Goal: Information Seeking & Learning: Learn about a topic

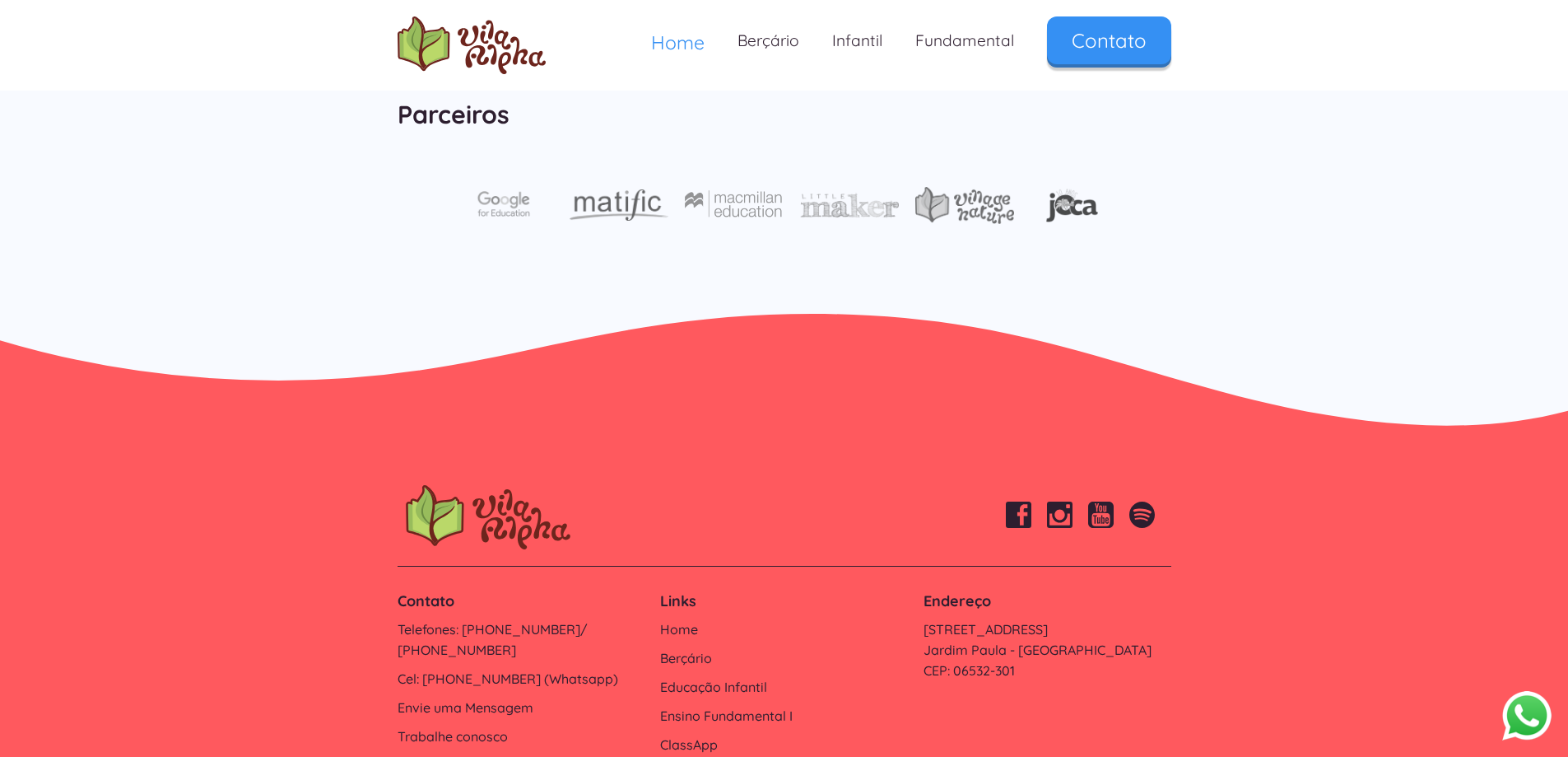
scroll to position [5527, 0]
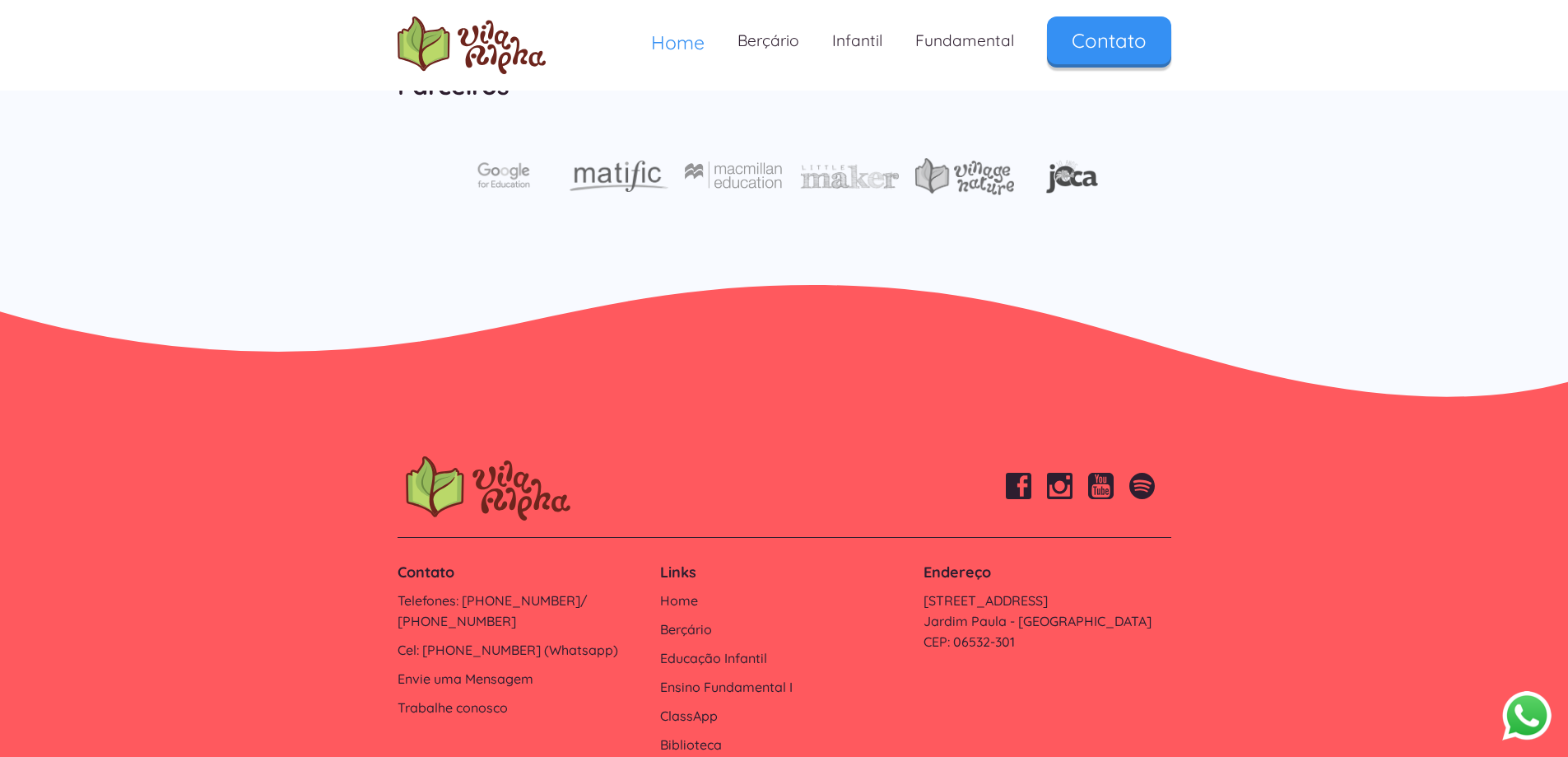
drag, startPoint x: 431, startPoint y: 543, endPoint x: 360, endPoint y: 547, distance: 71.1
click at [322, 550] on footer "Contato Telefones: 4154-4715/ 4154-4717 Cel: 9 6170-3778 (Whatsapp) Envie uma M…" at bounding box center [784, 626] width 1568 height 438
drag, startPoint x: 390, startPoint y: 540, endPoint x: 572, endPoint y: 536, distance: 182.0
click at [572, 554] on div "Contato Telefones: 4154-4715/ 4154-4717 Cel: 9 6170-3778 (Whatsapp) Envie uma M…" at bounding box center [521, 640] width 264 height 172
copy link "Cel: 9 6170-3778 (Whatsapp"
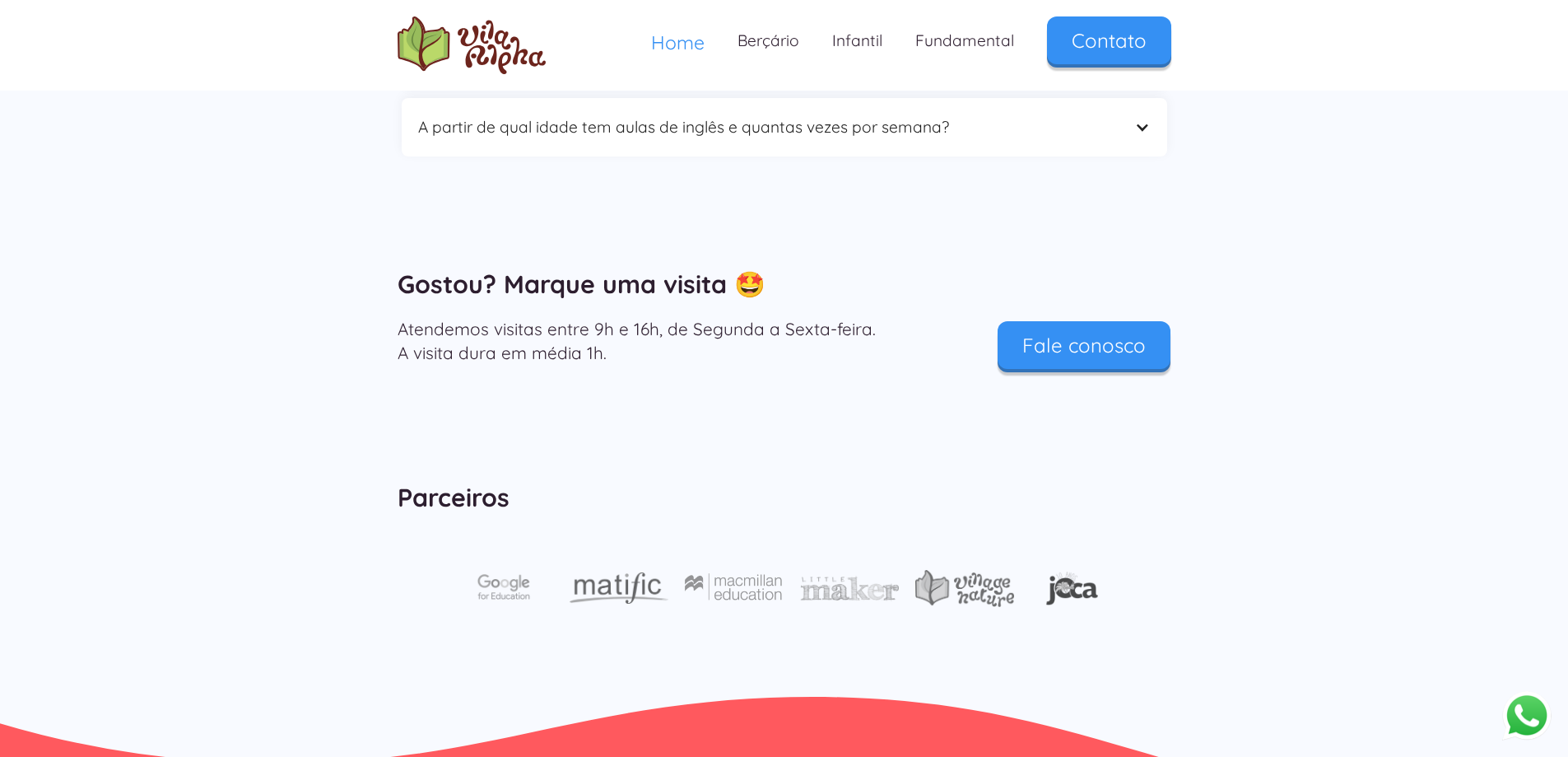
scroll to position [4292, 0]
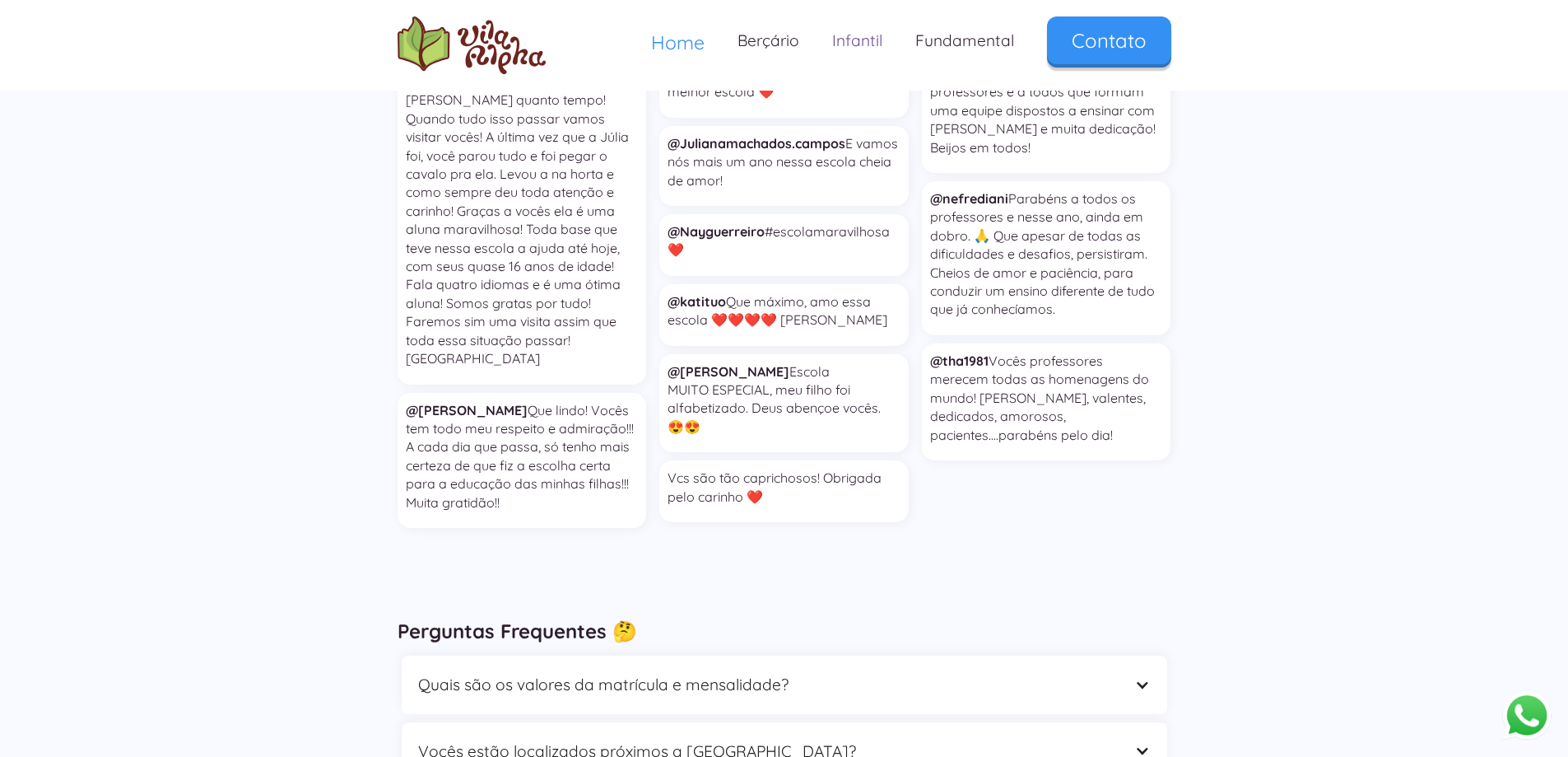
click at [854, 47] on link "Infantil" at bounding box center [857, 40] width 83 height 48
click at [704, 672] on div "Quais são os valores da matrícula e mensalidade?" at bounding box center [767, 685] width 700 height 26
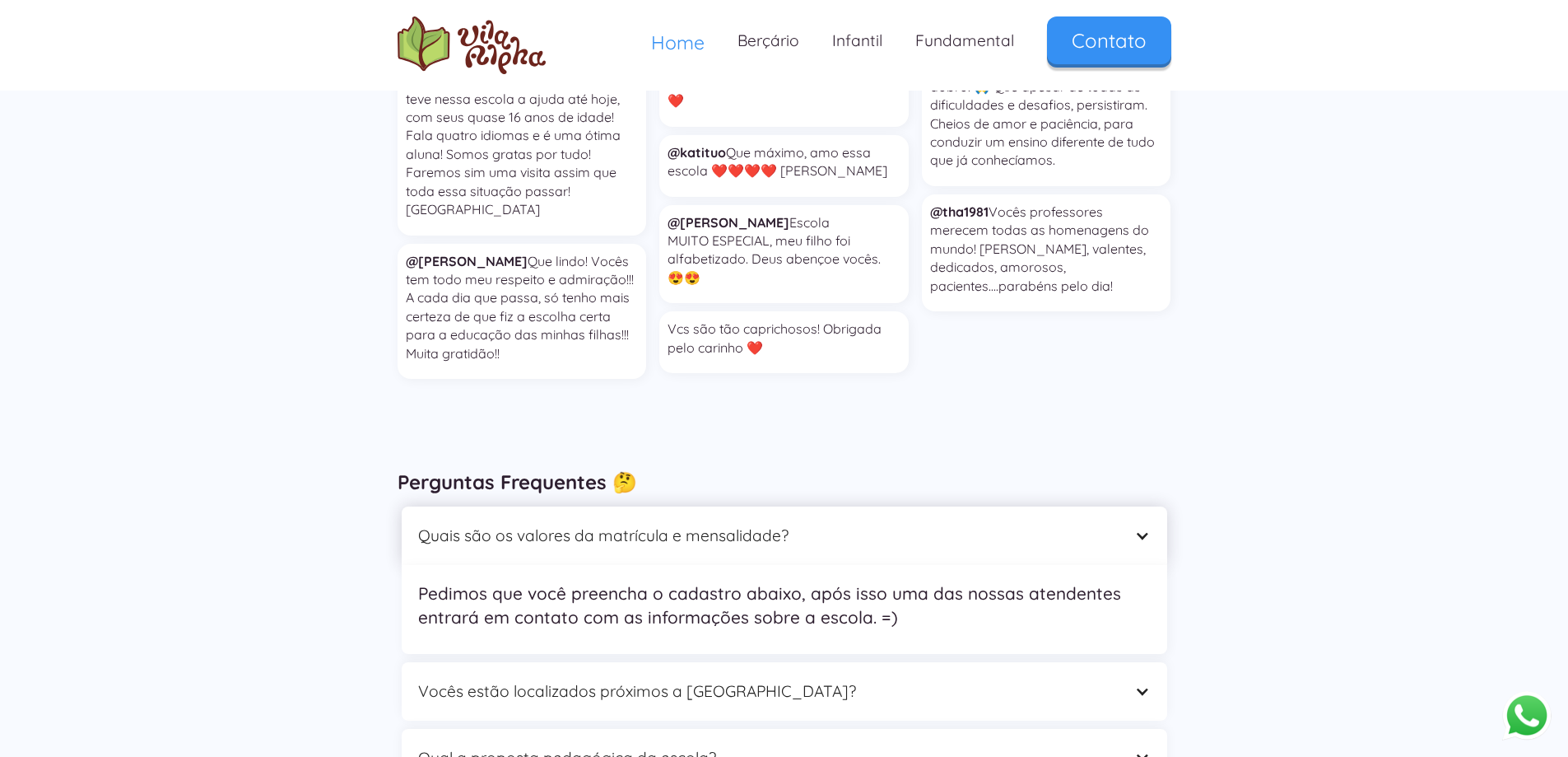
scroll to position [4456, 0]
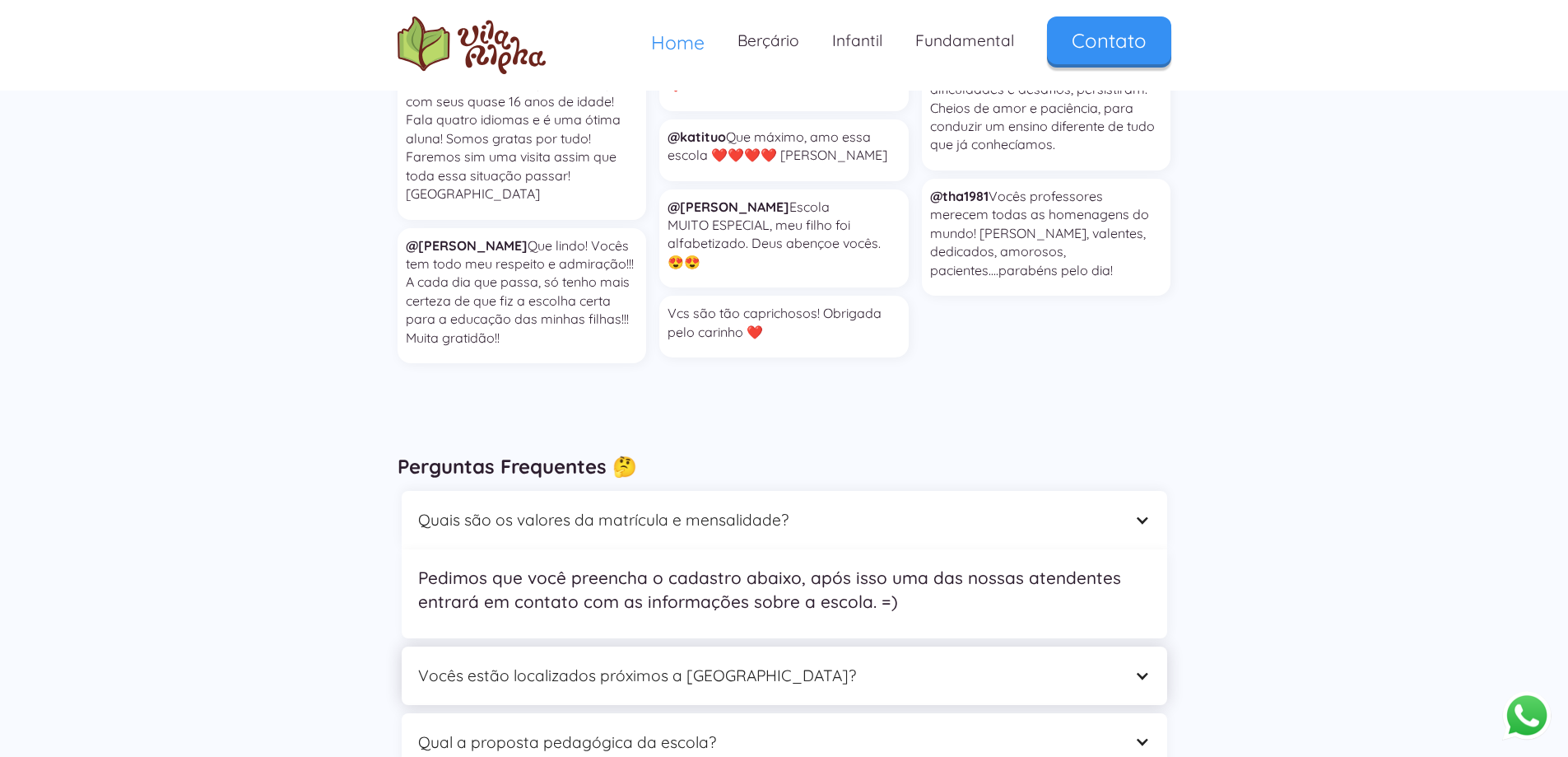
click at [541, 663] on div "Vocês estão localizados próximos a [GEOGRAPHIC_DATA]?" at bounding box center [767, 676] width 700 height 26
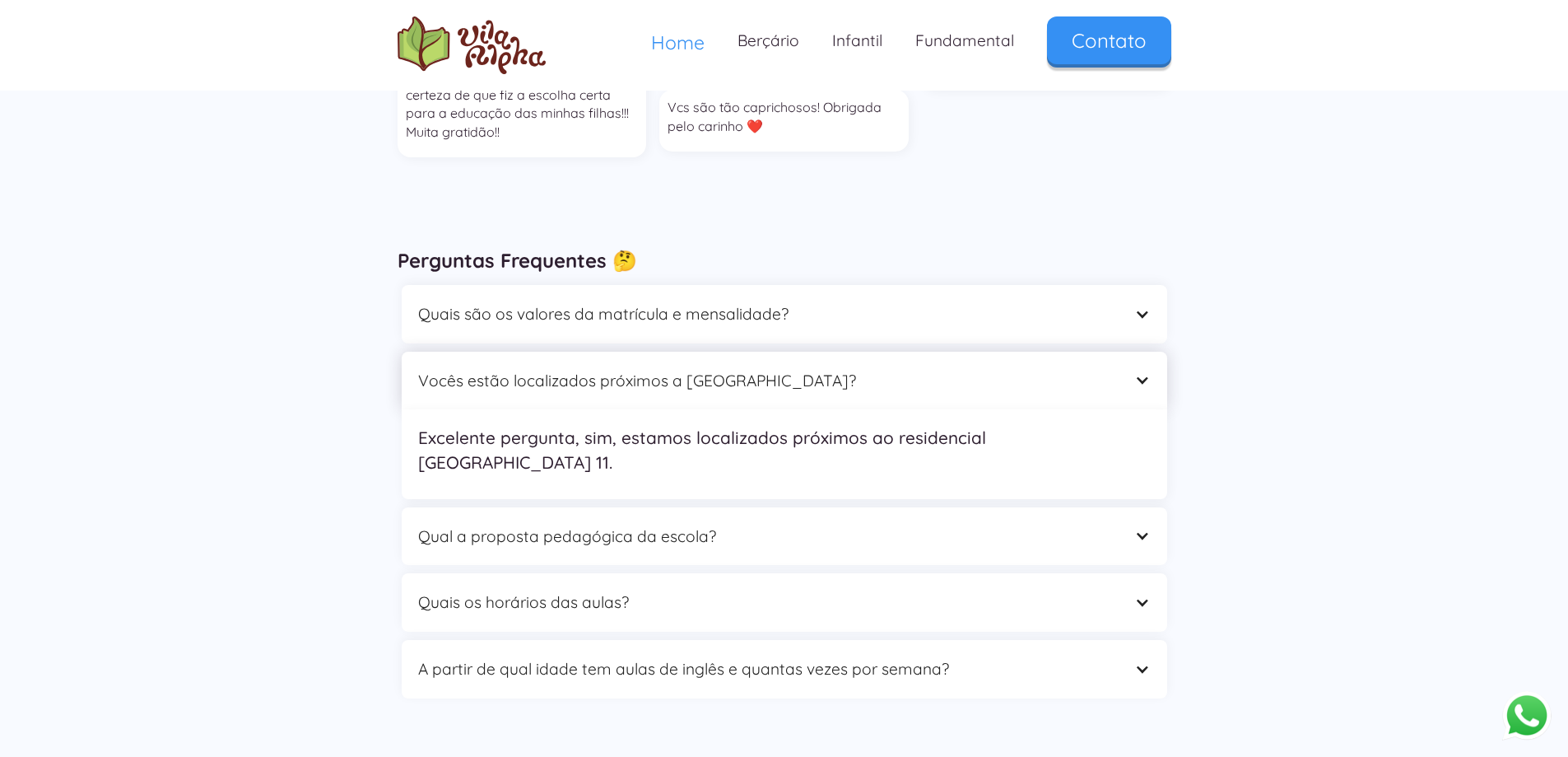
scroll to position [4704, 0]
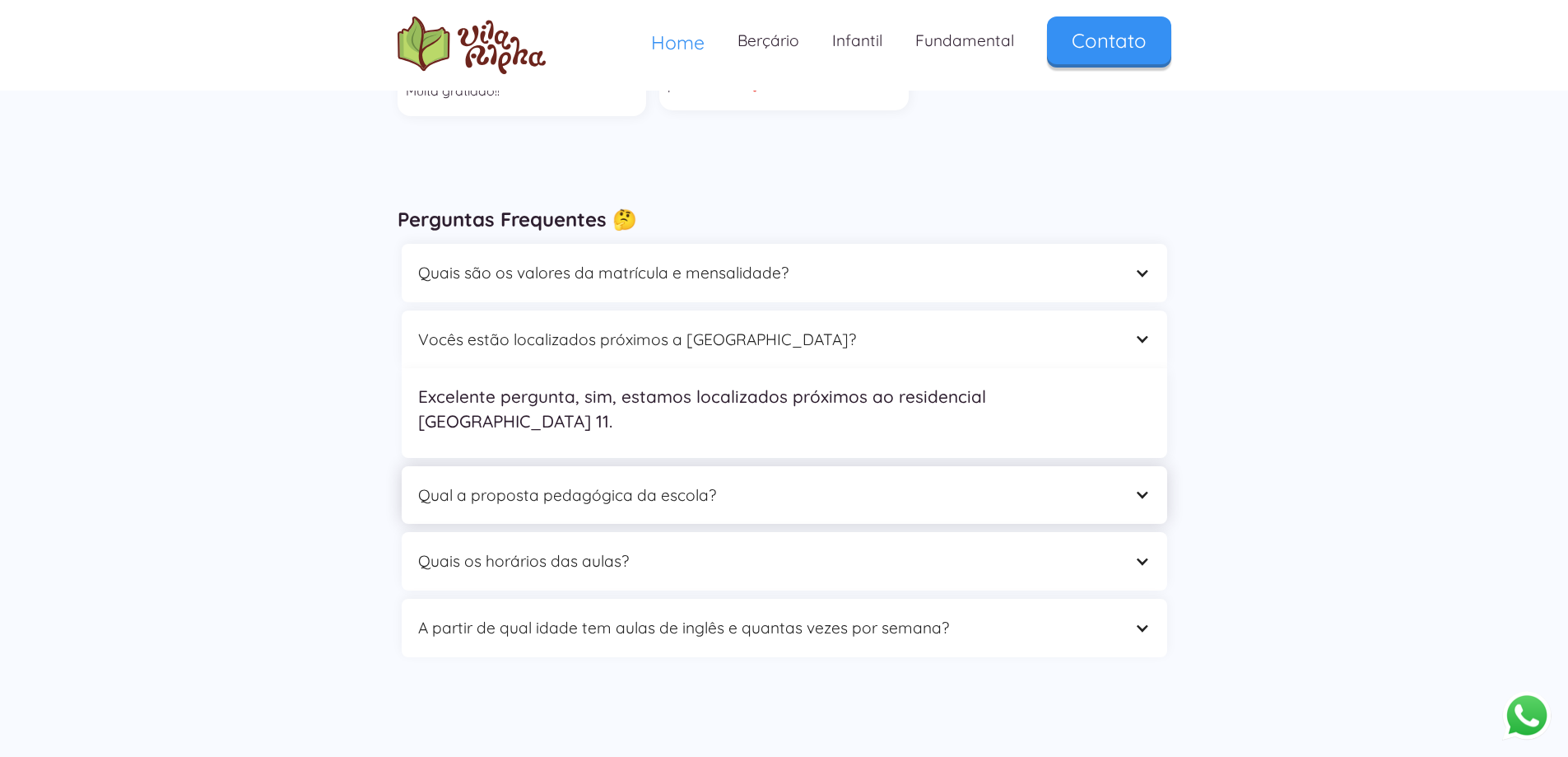
click at [638, 483] on div "Qual a proposta pedagógica da escola?" at bounding box center [767, 495] width 700 height 26
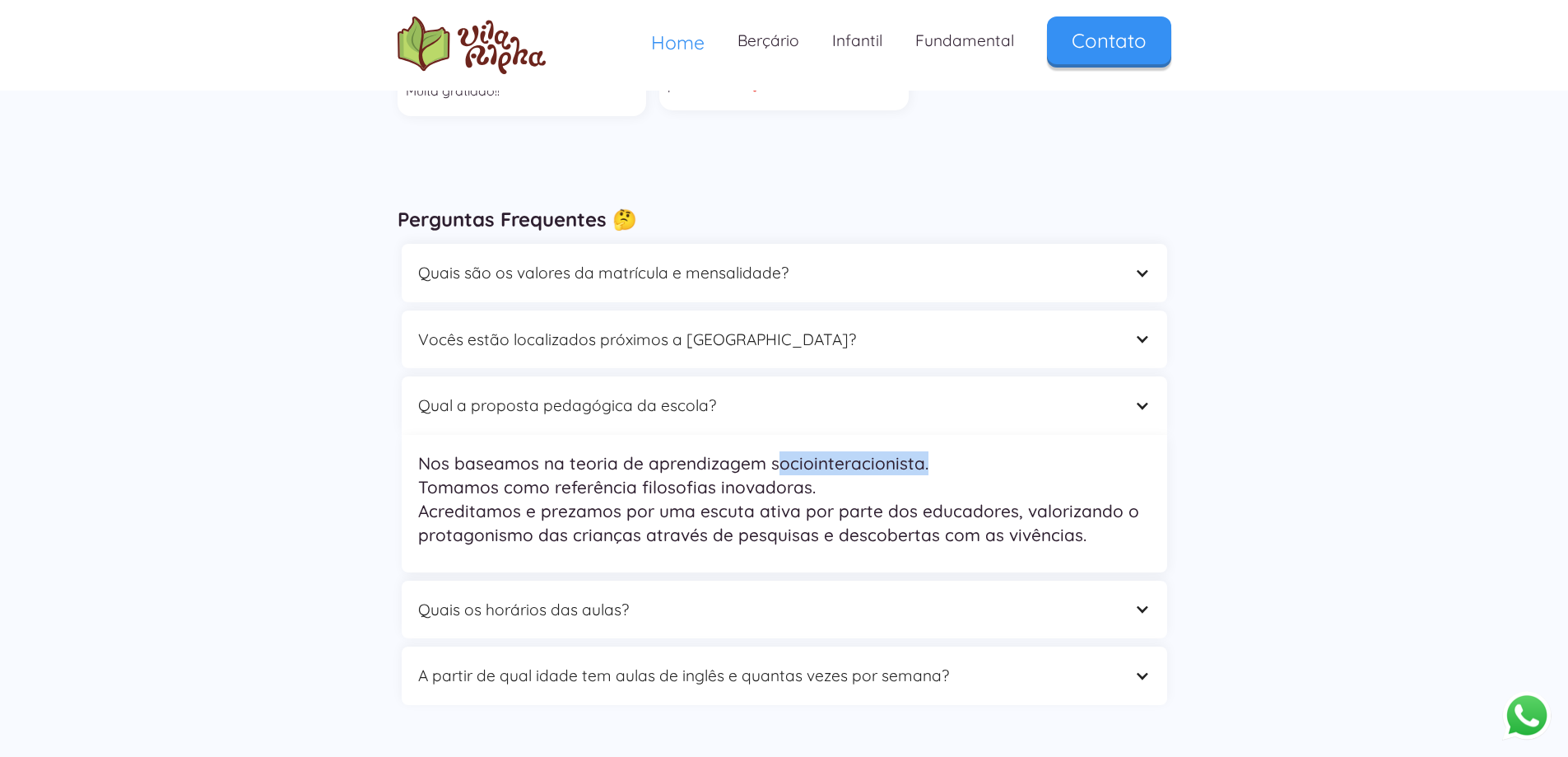
drag, startPoint x: 773, startPoint y: 374, endPoint x: 927, endPoint y: 372, distance: 154.0
click at [927, 451] on p "Nos baseamos na teoria de aprendizagem sociointeracionista. Tomamos como referê…" at bounding box center [784, 500] width 733 height 97
drag, startPoint x: 616, startPoint y: 402, endPoint x: 831, endPoint y: 396, distance: 215.1
click at [831, 451] on p "Nos baseamos na teoria de aprendizagem sociointeracionista. Tomamos como referê…" at bounding box center [784, 500] width 733 height 97
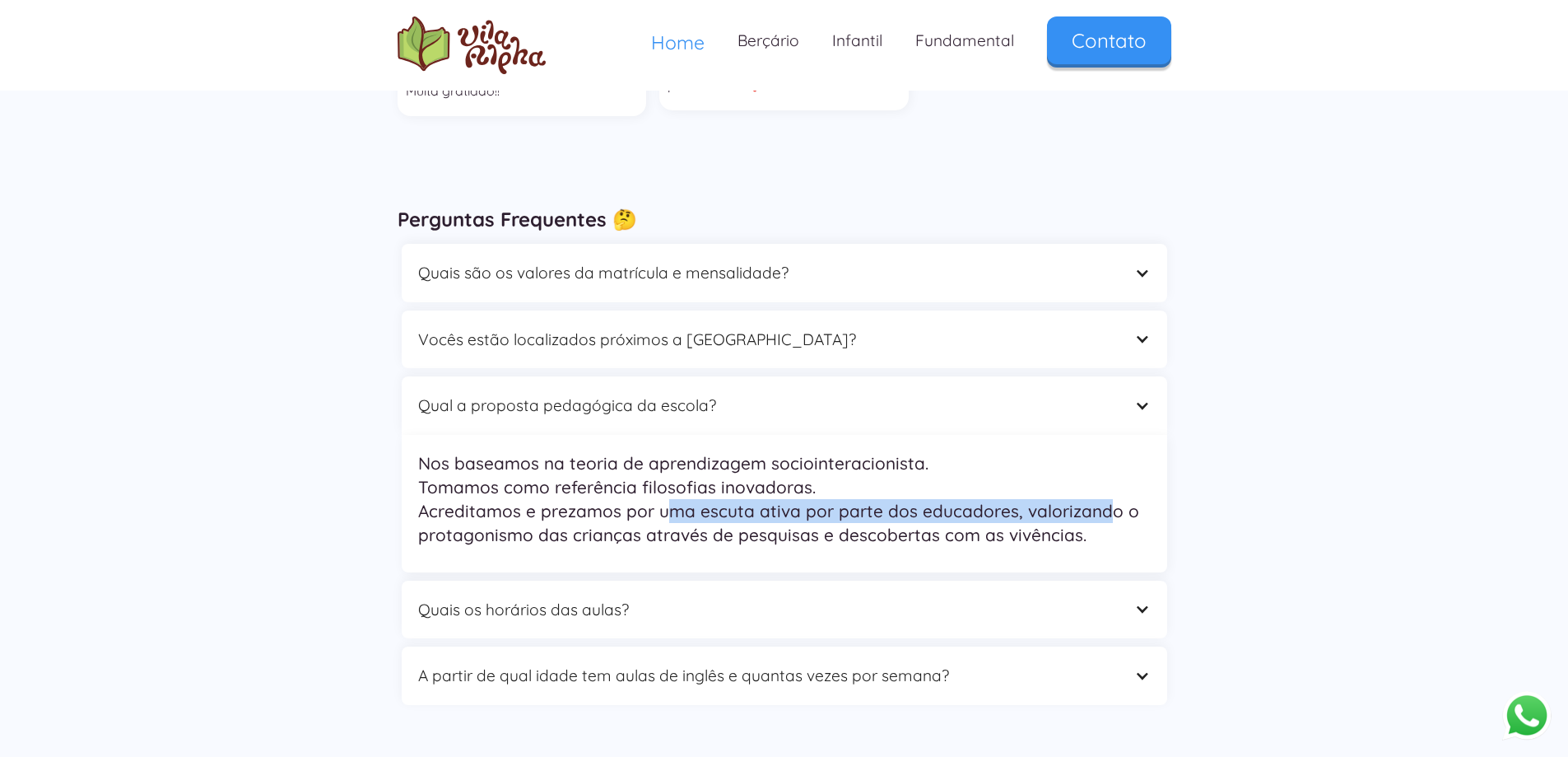
drag, startPoint x: 662, startPoint y: 417, endPoint x: 1097, endPoint y: 422, distance: 435.0
click at [1097, 451] on p "Nos baseamos na teoria de aprendizagem sociointeracionista. Tomamos como referê…" at bounding box center [784, 500] width 733 height 97
click at [590, 597] on div "Quais os horários das aulas?" at bounding box center [767, 610] width 700 height 26
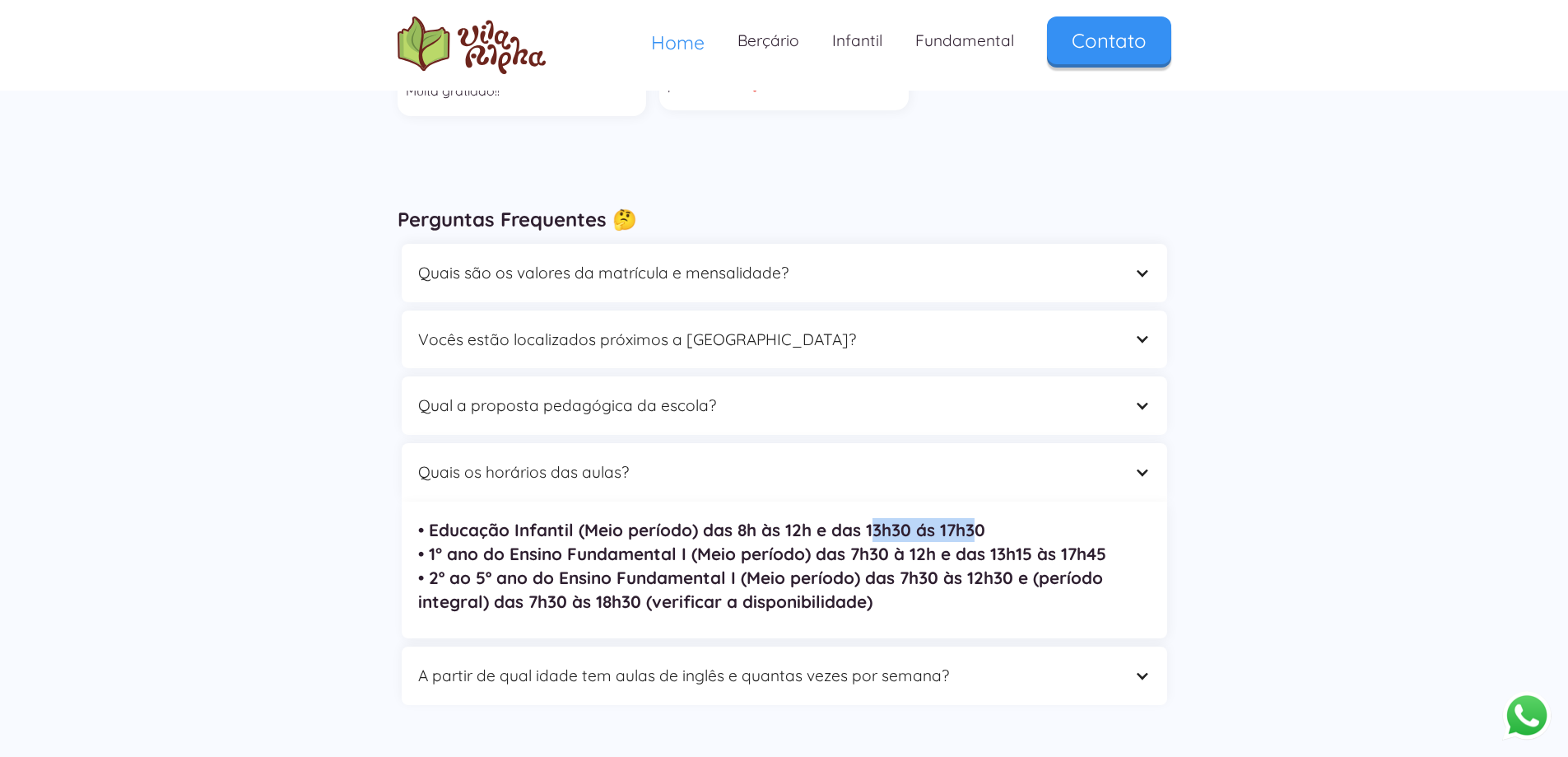
drag, startPoint x: 891, startPoint y: 433, endPoint x: 981, endPoint y: 431, distance: 90.0
click at [981, 519] on strong "• Educação Infantil (Meio período) das 8h às 12h e das 13h30 ás 17h30 • 1° ano …" at bounding box center [762, 566] width 688 height 93
drag, startPoint x: 876, startPoint y: 434, endPoint x: 936, endPoint y: 434, distance: 60.0
click at [936, 519] on strong "• Educação Infantil (Meio período) das 8h às 12h e das 13h30 ás 17h30 • 1° ano …" at bounding box center [762, 566] width 688 height 93
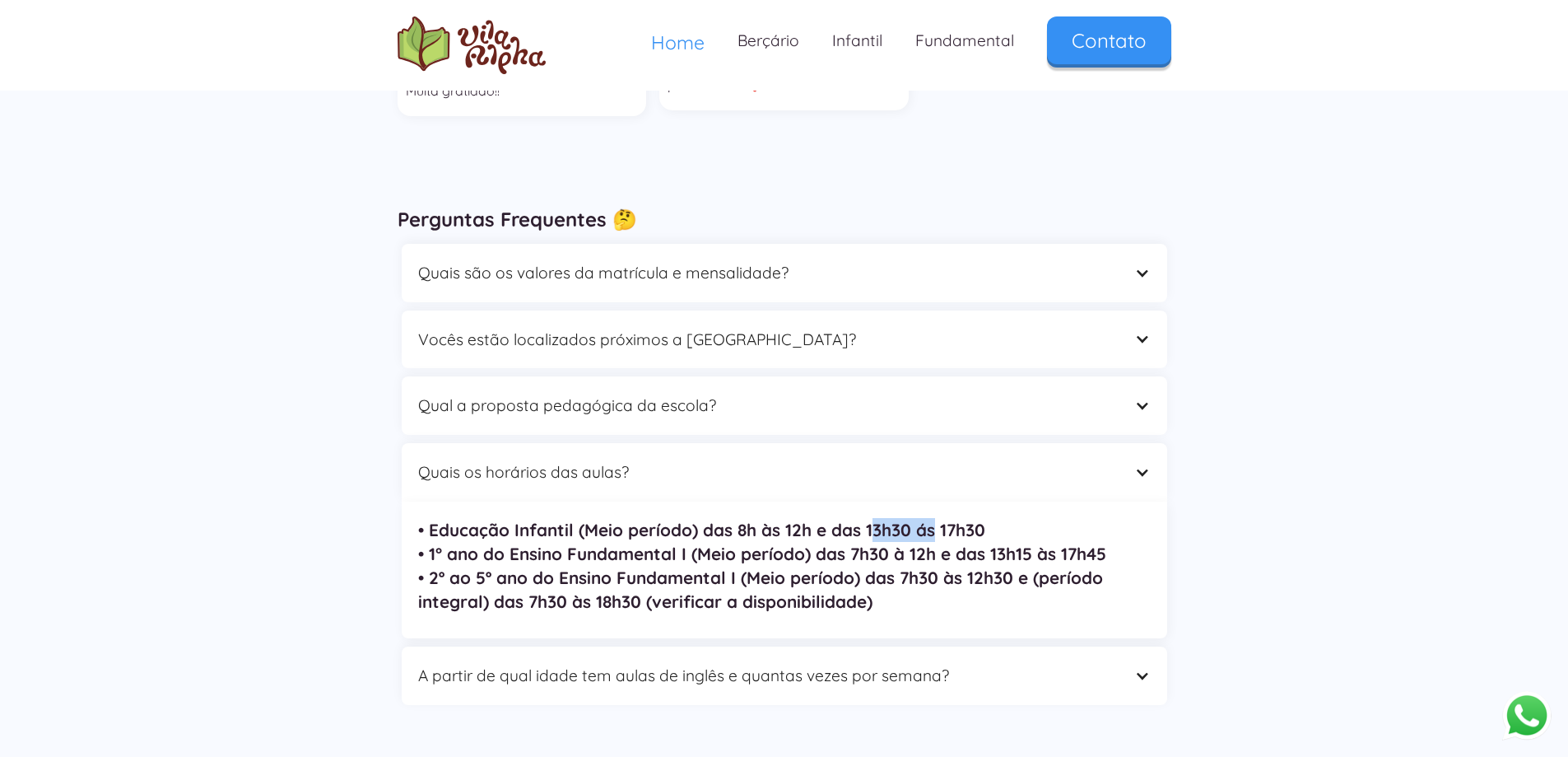
click at [936, 519] on strong "• Educação Infantil (Meio período) das 8h às 12h e das 13h30 ás 17h30 • 1° ano …" at bounding box center [762, 566] width 688 height 93
